Goal: Transaction & Acquisition: Purchase product/service

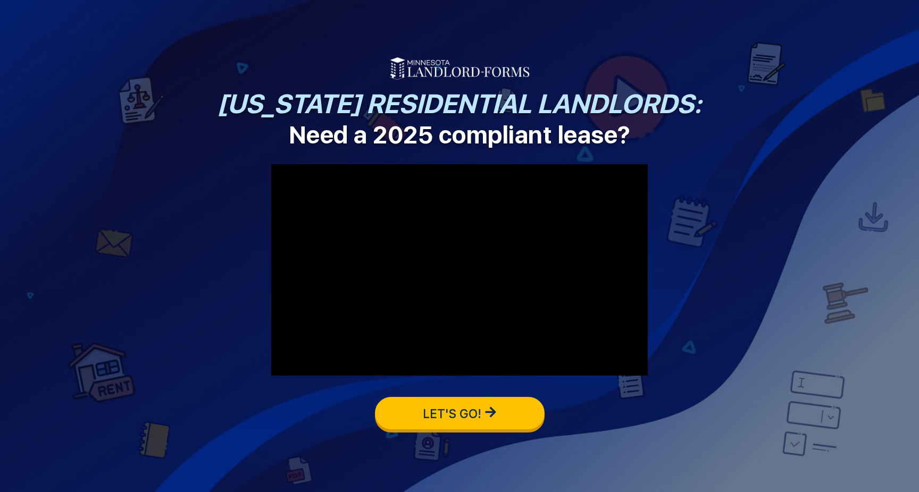
click at [475, 421] on span "LET'S GO!" at bounding box center [452, 414] width 58 height 15
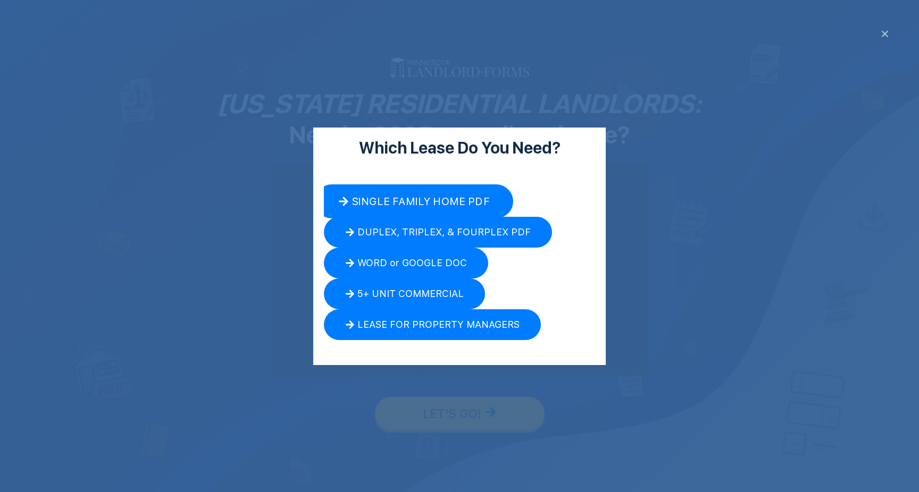
click at [449, 198] on span "SINGLE FAMILY HOME PDF" at bounding box center [421, 201] width 138 height 11
click at [885, 31] on div "Which Lease Do You Need? SINGLE FAMILY HOME PDF DUPLEX, TRIPLEX, & FOURPLEX PDF…" at bounding box center [459, 246] width 919 height 492
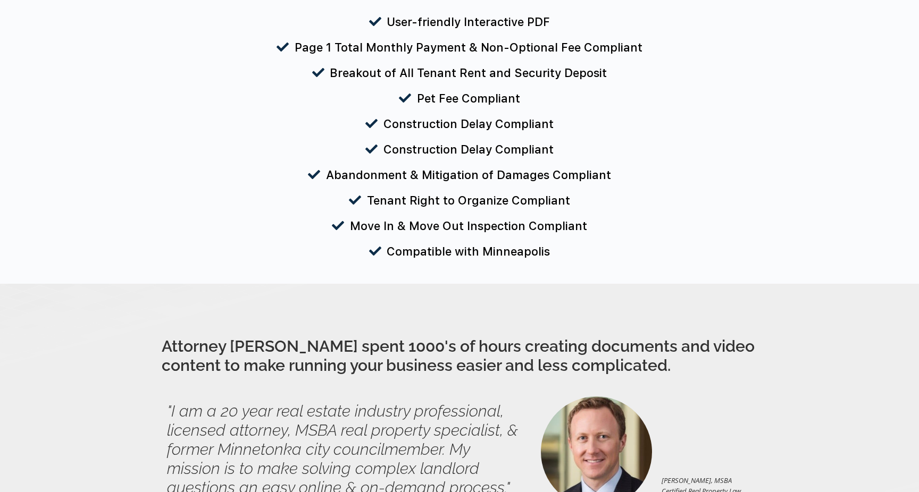
scroll to position [868, 0]
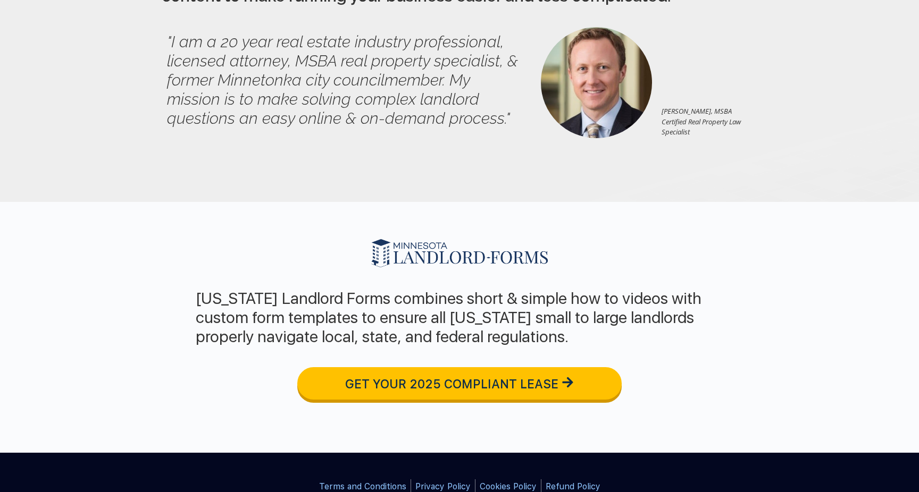
click at [433, 382] on span "GET YOUR 2025 COMPLIANT LEASE" at bounding box center [451, 384] width 213 height 15
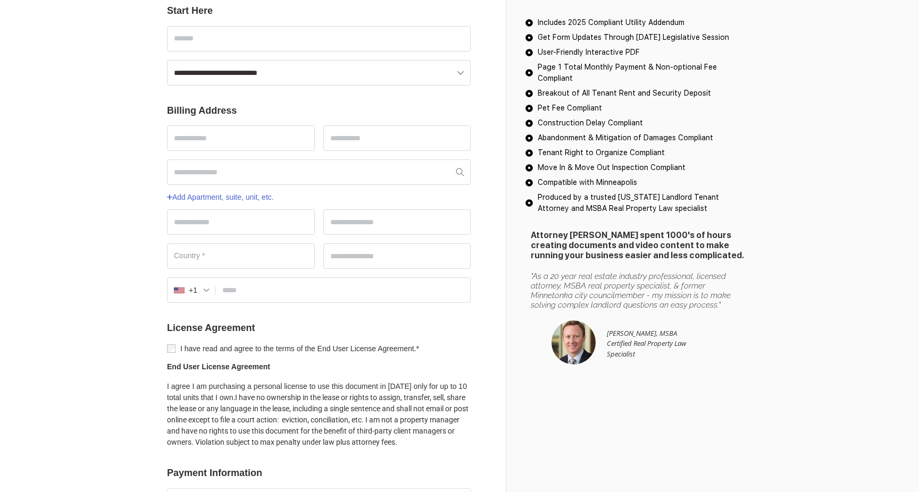
scroll to position [144, 0]
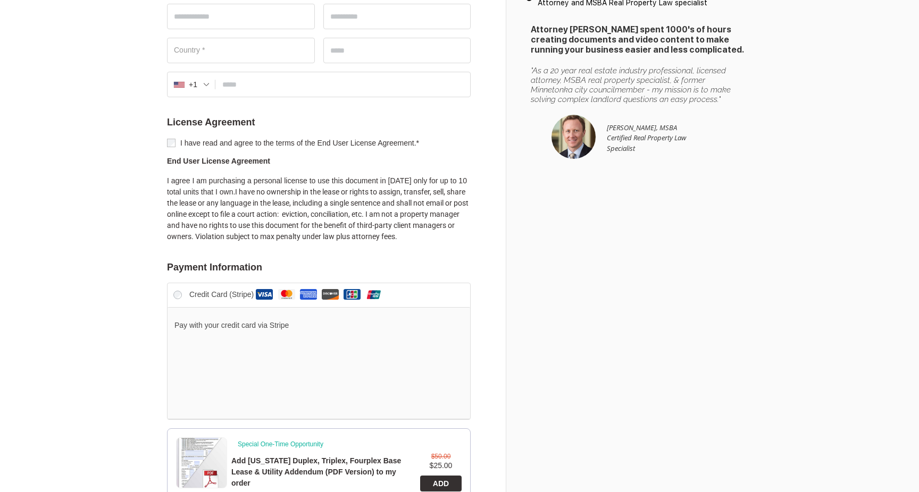
click at [324, 139] on label "I have read and agree to the terms of the End User License Agreement. *" at bounding box center [319, 143] width 304 height 9
click at [363, 139] on label "I have read and agree to the terms of the End User License Agreement. *" at bounding box center [319, 143] width 304 height 9
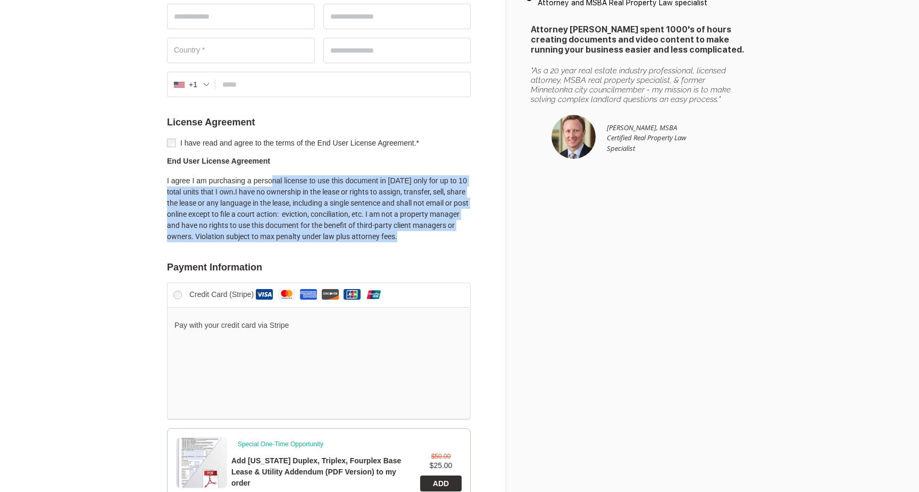
drag, startPoint x: 272, startPoint y: 171, endPoint x: 349, endPoint y: 241, distance: 104.3
click at [349, 241] on p "I agree I am purchasing a personal license to use this document in 2025 only fo…" at bounding box center [319, 208] width 304 height 67
drag, startPoint x: 240, startPoint y: 178, endPoint x: 297, endPoint y: 243, distance: 85.9
click at [297, 243] on p "I agree I am purchasing a personal license to use this document in 2025 only fo…" at bounding box center [319, 208] width 304 height 67
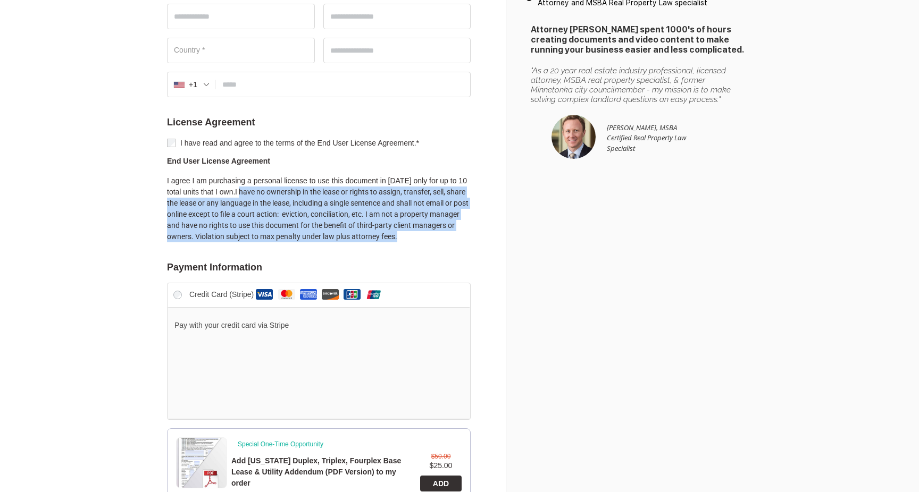
click at [297, 243] on p "I agree I am purchasing a personal license to use this document in 2025 only fo…" at bounding box center [319, 208] width 304 height 67
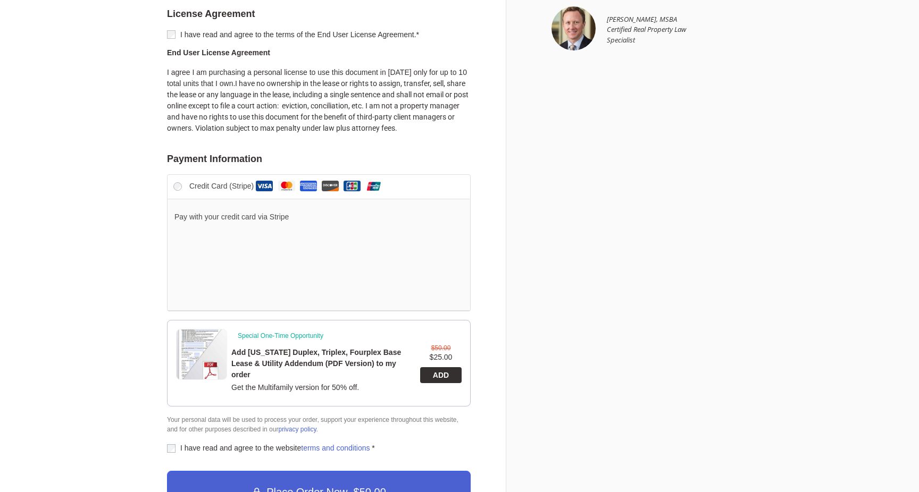
scroll to position [405, 0]
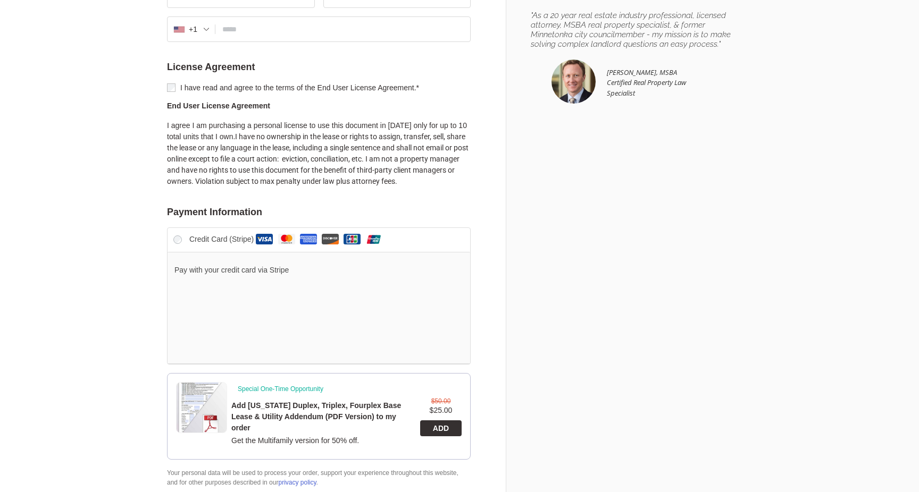
click at [297, 148] on span "I have no ownership in the lease or rights to assign, transfer, sell, share the…" at bounding box center [318, 158] width 302 height 53
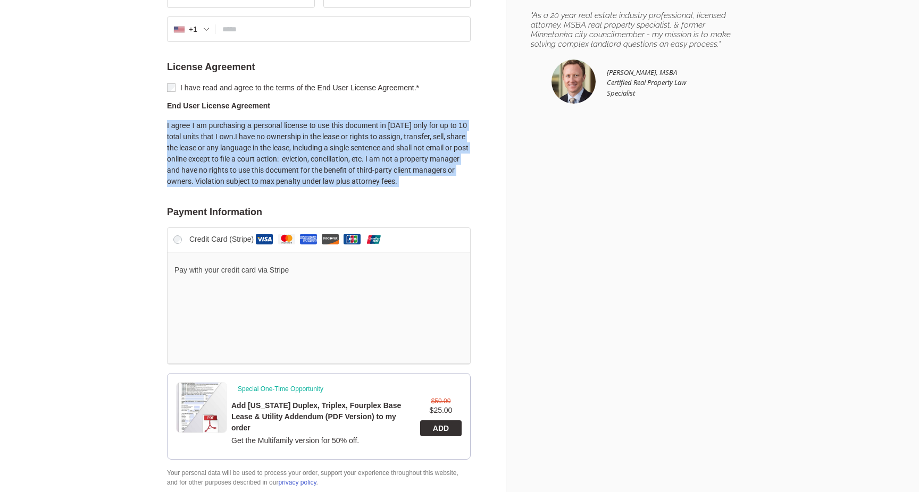
click at [297, 148] on span "I have no ownership in the lease or rights to assign, transfer, sell, share the…" at bounding box center [318, 158] width 302 height 53
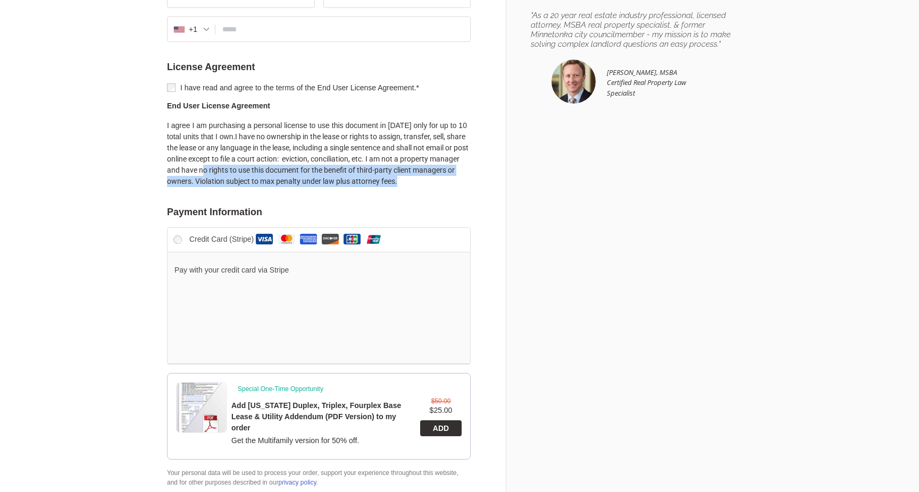
drag, startPoint x: 266, startPoint y: 162, endPoint x: 312, endPoint y: 189, distance: 53.2
click at [312, 189] on div "I have read and agree to the terms of the End User License Agreement. * End Use…" at bounding box center [319, 139] width 304 height 114
drag, startPoint x: 259, startPoint y: 173, endPoint x: 291, endPoint y: 189, distance: 36.4
click at [291, 191] on div "I have read and agree to the terms of the End User License Agreement. * End Use…" at bounding box center [319, 139] width 304 height 114
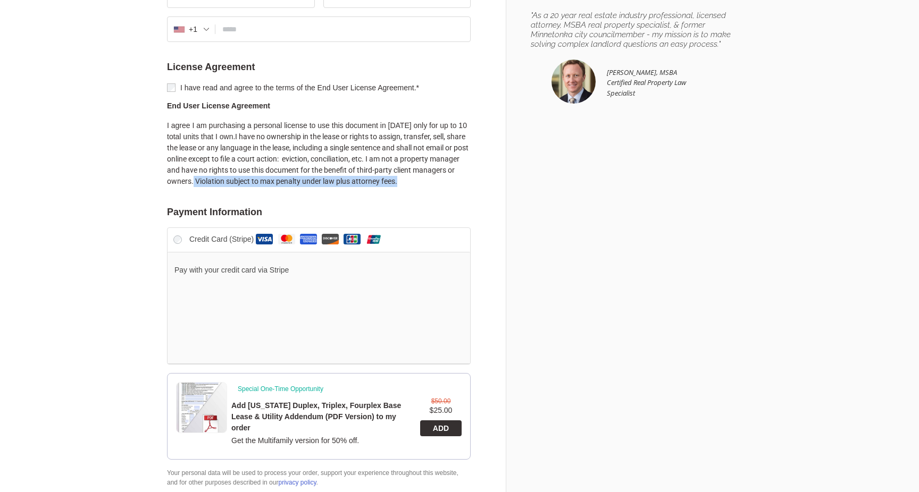
click at [291, 189] on div "I have read and agree to the terms of the End User License Agreement. * End Use…" at bounding box center [319, 139] width 304 height 114
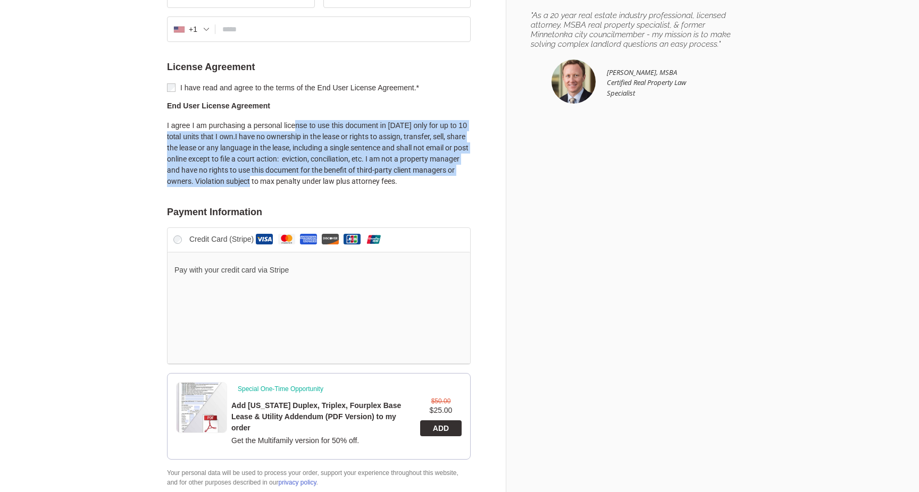
drag, startPoint x: 295, startPoint y: 121, endPoint x: 319, endPoint y: 175, distance: 59.8
click at [319, 175] on p "I agree I am purchasing a personal license to use this document in 2025 only fo…" at bounding box center [319, 153] width 304 height 67
click at [319, 175] on span "I have no ownership in the lease or rights to assign, transfer, sell, share the…" at bounding box center [318, 158] width 302 height 53
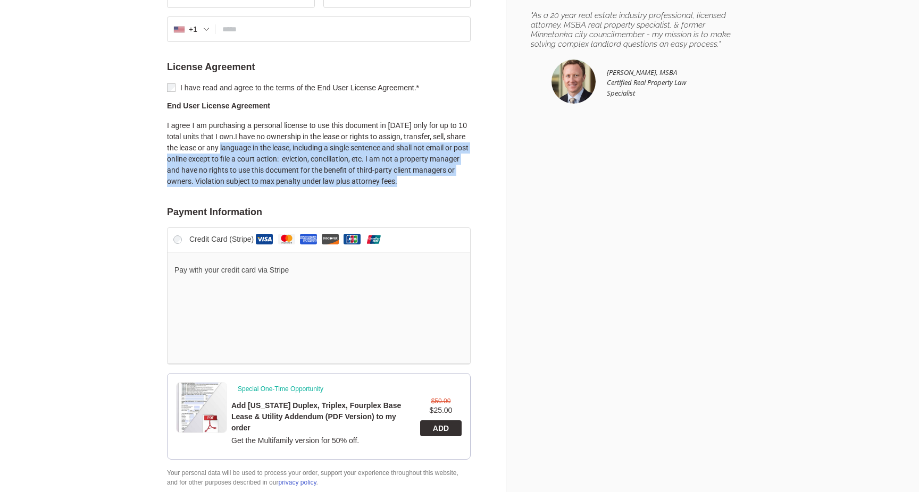
drag, startPoint x: 244, startPoint y: 143, endPoint x: 319, endPoint y: 185, distance: 85.2
click at [319, 185] on p "I agree I am purchasing a personal license to use this document in 2025 only fo…" at bounding box center [319, 153] width 304 height 67
click at [319, 184] on p "I agree I am purchasing a personal license to use this document in 2025 only fo…" at bounding box center [319, 153] width 304 height 67
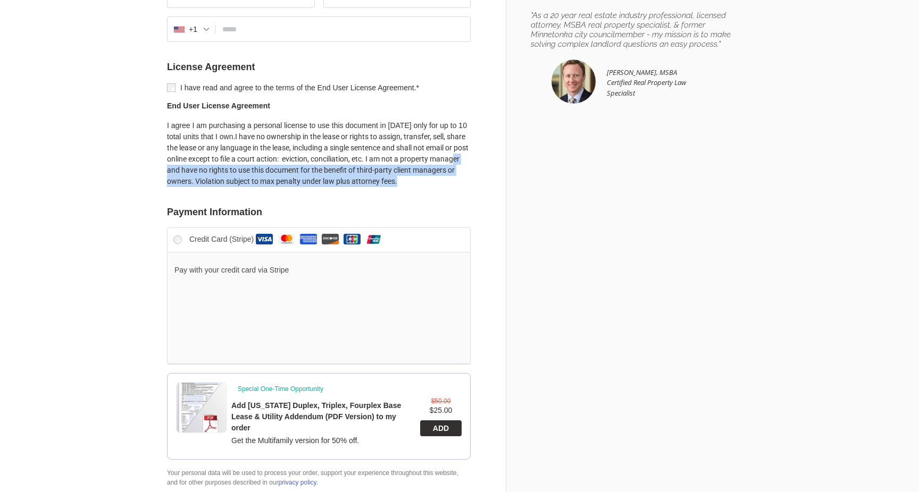
drag, startPoint x: 223, startPoint y: 164, endPoint x: 257, endPoint y: 186, distance: 40.6
click at [257, 186] on p "I agree I am purchasing a personal license to use this document in 2025 only fo…" at bounding box center [319, 153] width 304 height 67
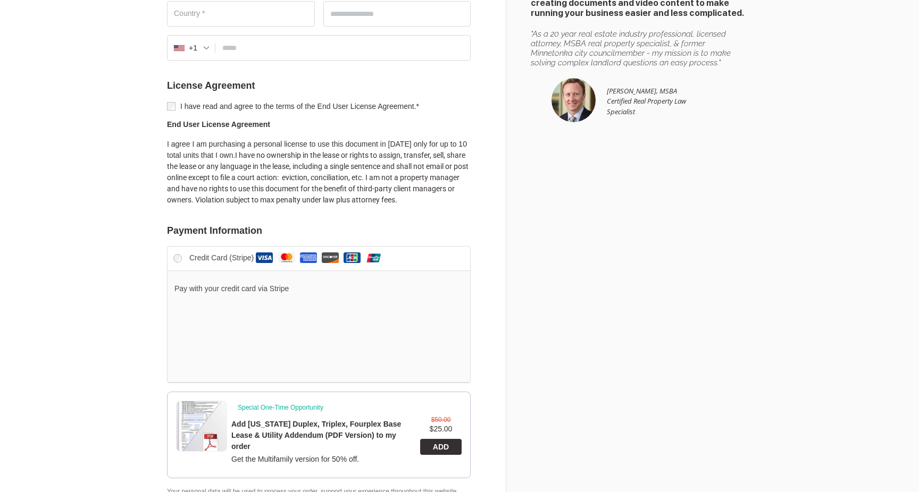
scroll to position [386, 0]
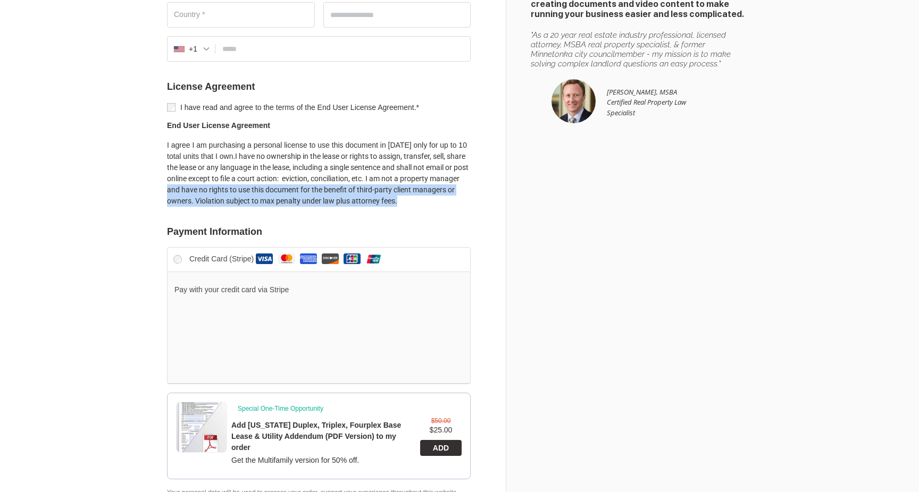
drag, startPoint x: 230, startPoint y: 182, endPoint x: 270, endPoint y: 215, distance: 52.1
click at [270, 216] on div "I have read and agree to the terms of the End User License Agreement. * End Use…" at bounding box center [319, 159] width 304 height 114
click at [270, 215] on div "I have read and agree to the terms of the End User License Agreement. * End Use…" at bounding box center [319, 159] width 304 height 114
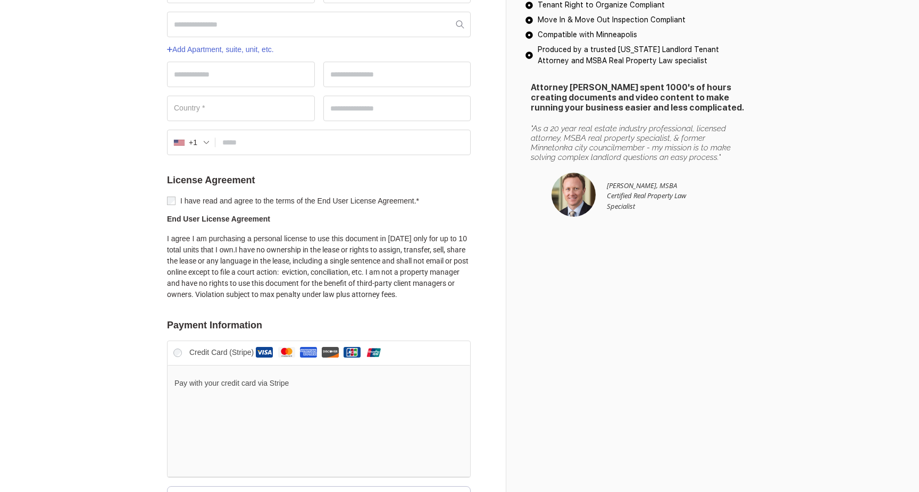
scroll to position [291, 0]
click at [248, 198] on label "I have read and agree to the terms of the End User License Agreement. *" at bounding box center [319, 202] width 304 height 9
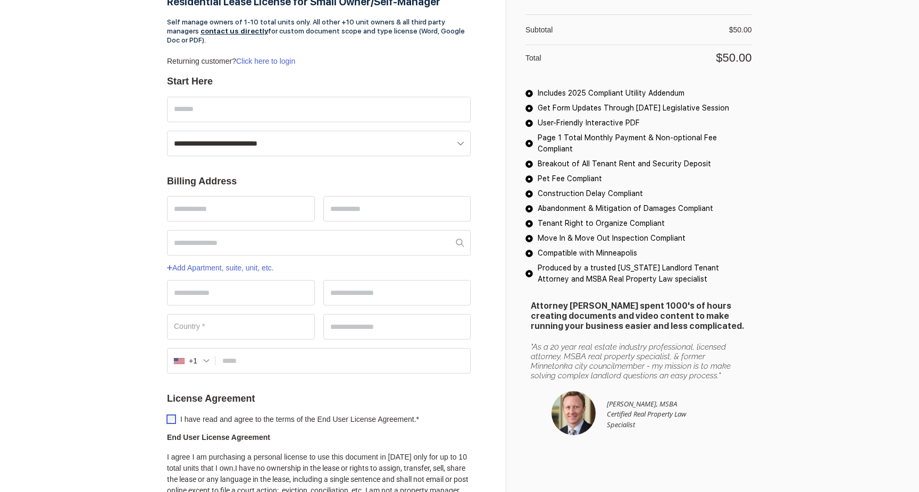
scroll to position [0, 0]
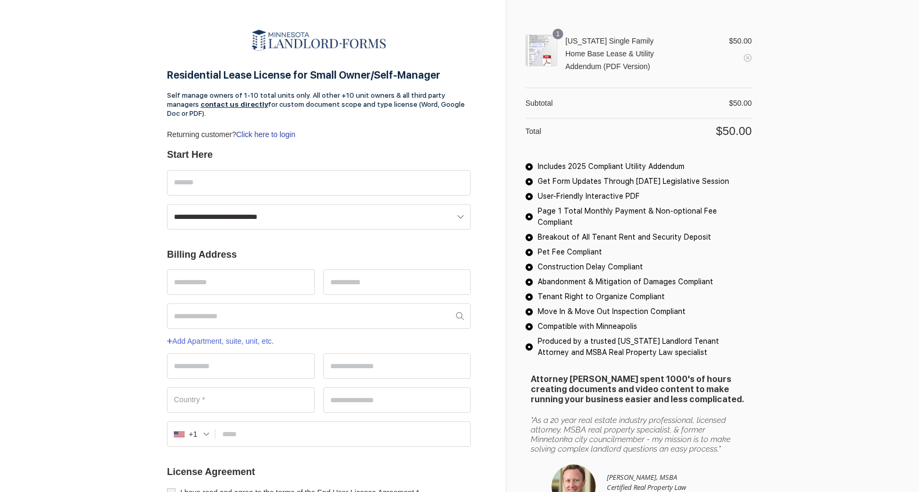
click at [260, 130] on link "Click here to login" at bounding box center [265, 134] width 59 height 9
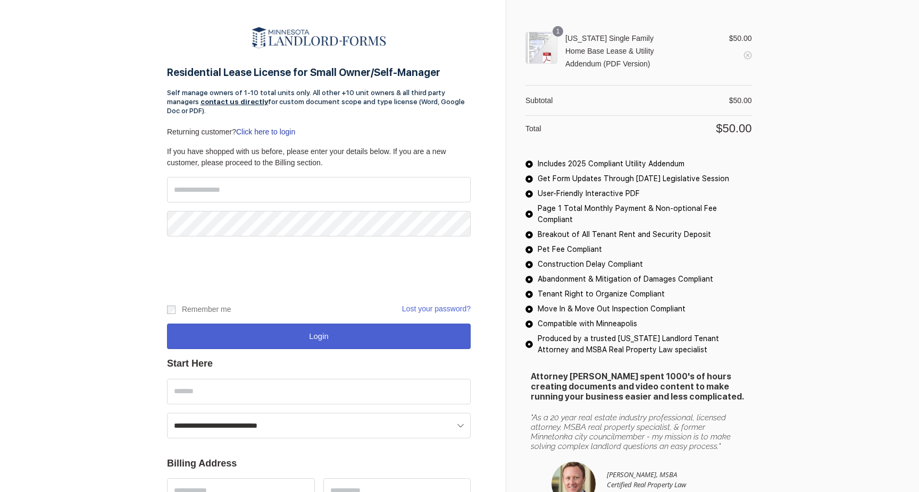
click at [260, 127] on div "Returning customer? Click here to login" at bounding box center [319, 137] width 304 height 20
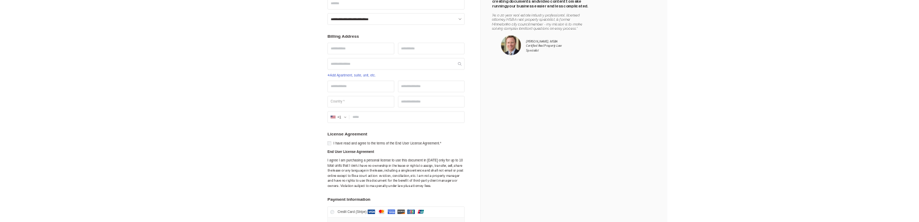
scroll to position [736, 0]
